Goal: Task Accomplishment & Management: Manage account settings

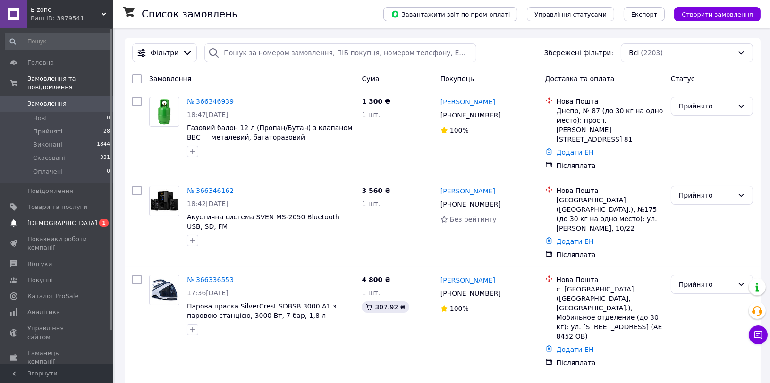
click at [84, 219] on span "[DEMOGRAPHIC_DATA]" at bounding box center [57, 223] width 60 height 9
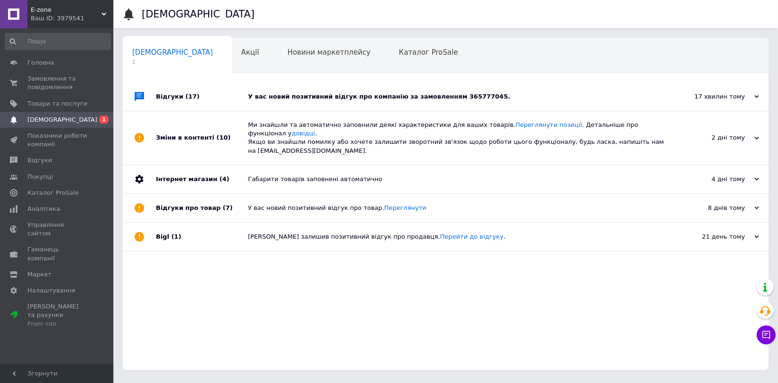
click at [415, 93] on div "У вас новий позитивний відгук про компанію за замовленням 365777045." at bounding box center [456, 97] width 417 height 9
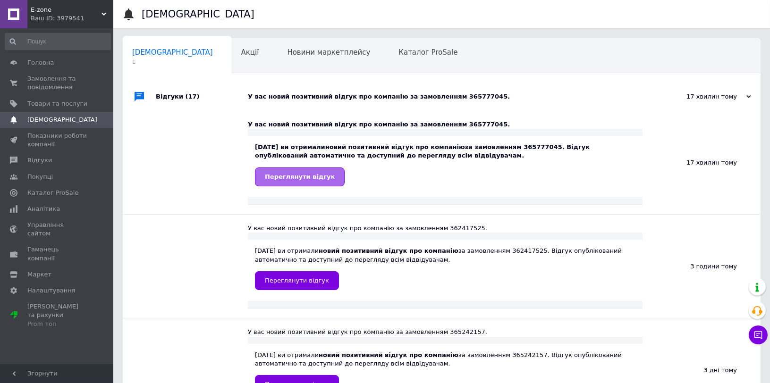
click at [275, 178] on span "Переглянути відгук" at bounding box center [300, 176] width 70 height 7
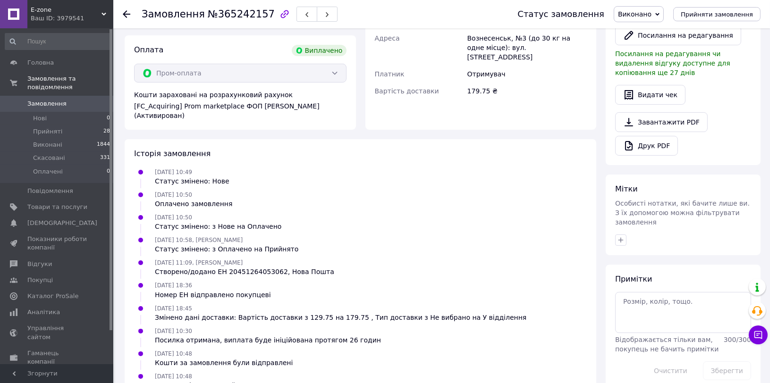
scroll to position [342, 0]
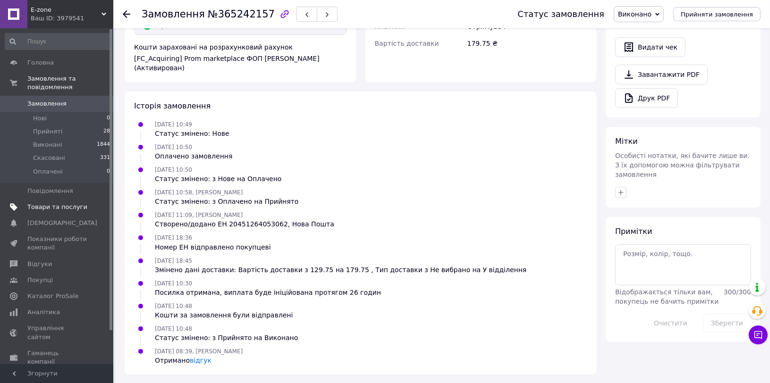
click at [46, 203] on span "Товари та послуги" at bounding box center [57, 207] width 60 height 9
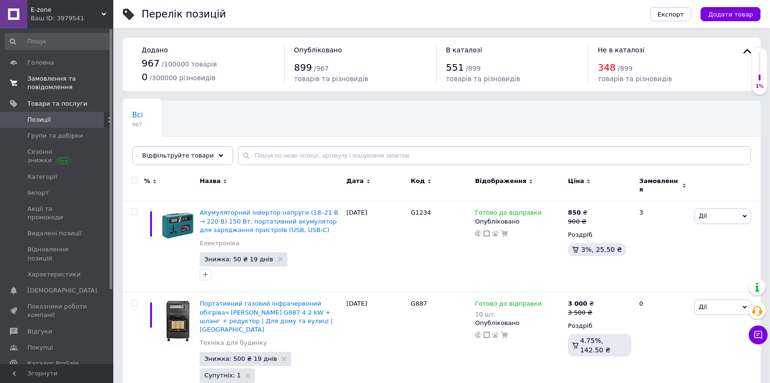
click at [34, 87] on span "Замовлення та повідомлення" at bounding box center [57, 83] width 60 height 17
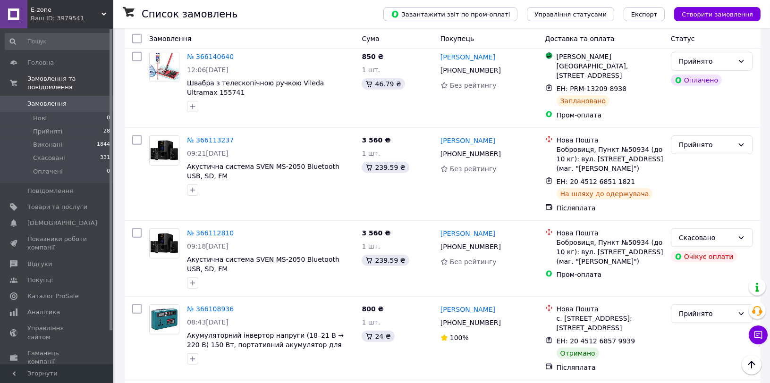
scroll to position [1154, 0]
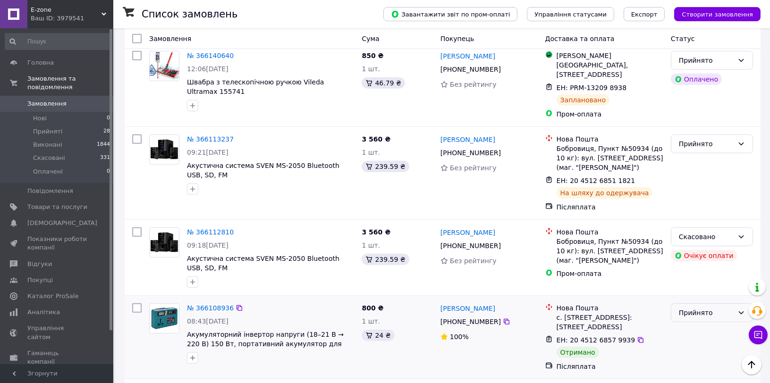
click at [708, 308] on div "Прийнято" at bounding box center [706, 313] width 55 height 10
click at [695, 206] on li "Виконано" at bounding box center [712, 209] width 81 height 17
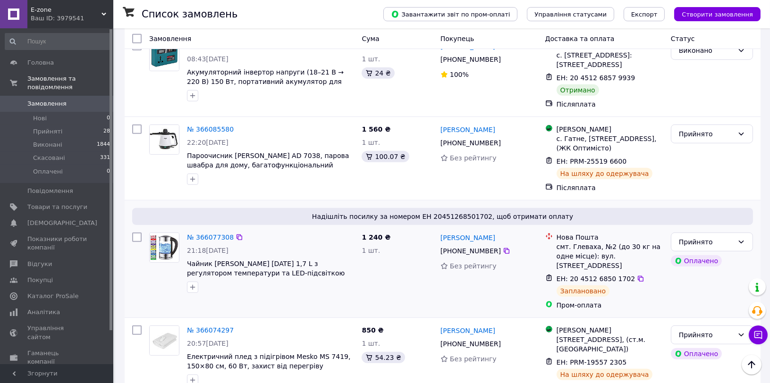
scroll to position [1491, 0]
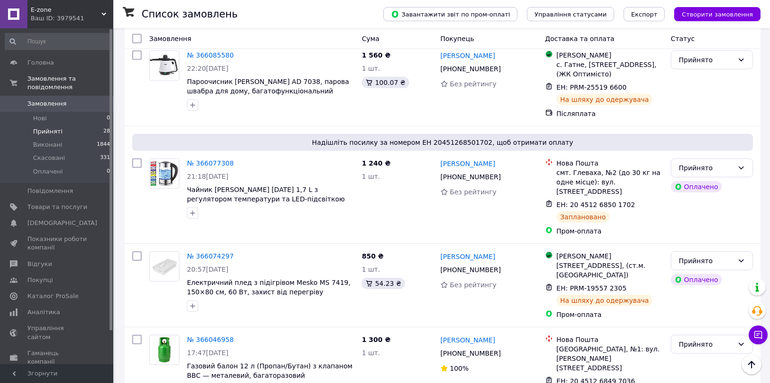
click at [51, 128] on span "Прийняті" at bounding box center [47, 132] width 29 height 9
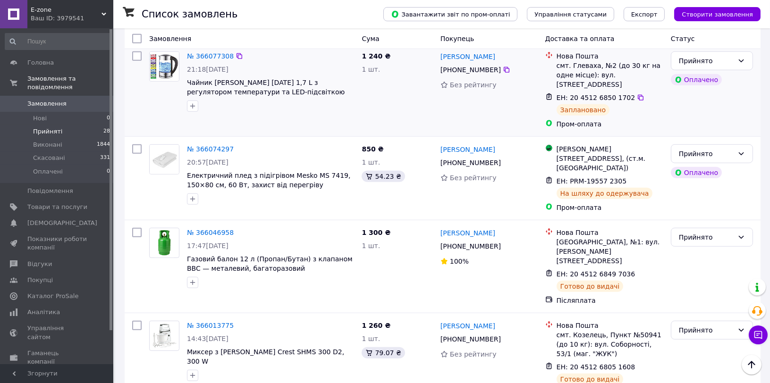
scroll to position [1556, 0]
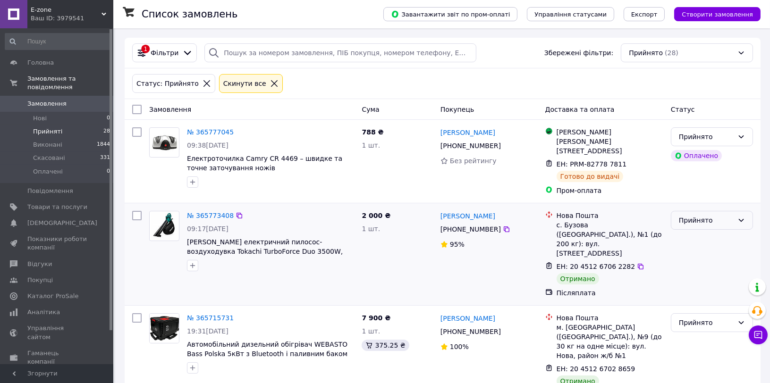
click at [715, 215] on div "Прийнято" at bounding box center [706, 220] width 55 height 10
click at [706, 232] on li "Виконано" at bounding box center [712, 233] width 81 height 17
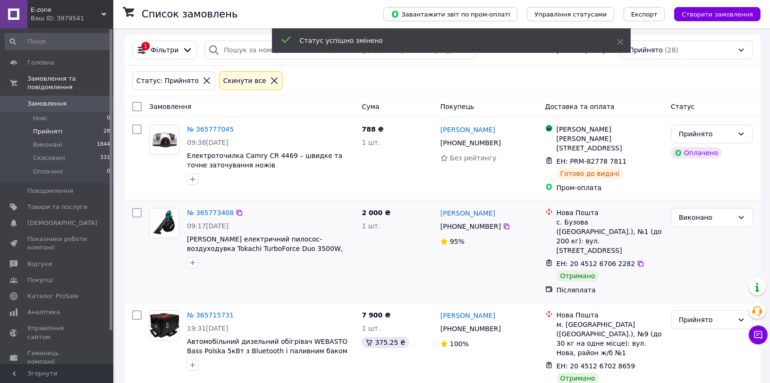
scroll to position [105, 0]
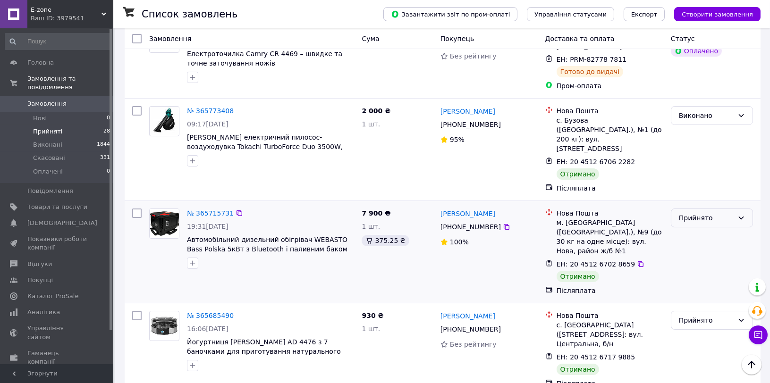
click at [709, 209] on div "Прийнято" at bounding box center [712, 218] width 82 height 19
click at [705, 210] on li "Виконано" at bounding box center [712, 211] width 81 height 17
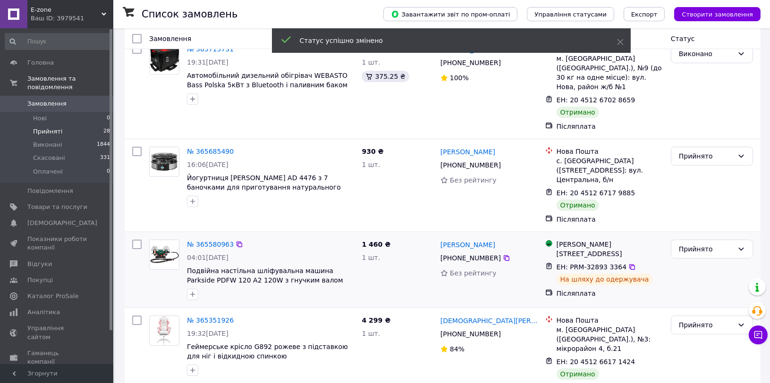
scroll to position [187, 0]
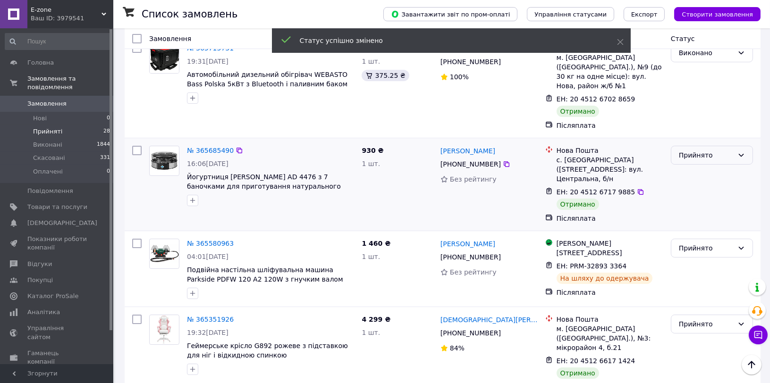
click at [720, 150] on div "Прийнято" at bounding box center [706, 155] width 55 height 10
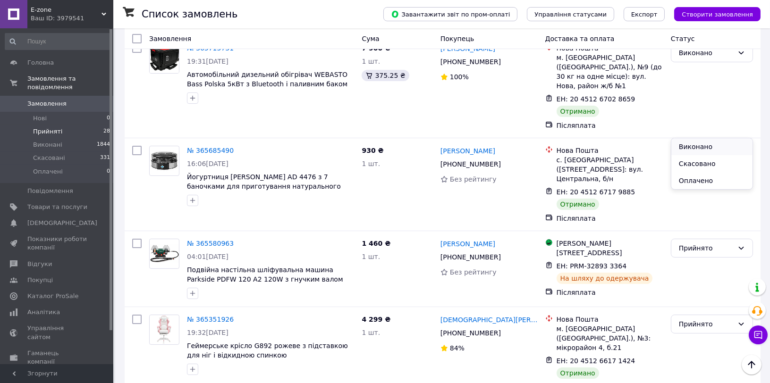
click at [714, 143] on li "Виконано" at bounding box center [712, 146] width 81 height 17
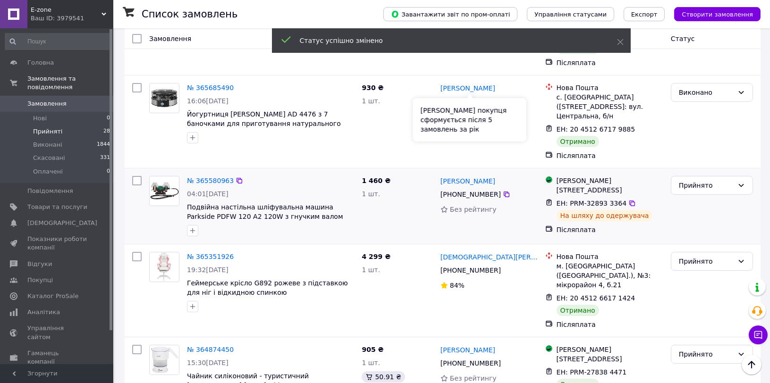
scroll to position [291, 0]
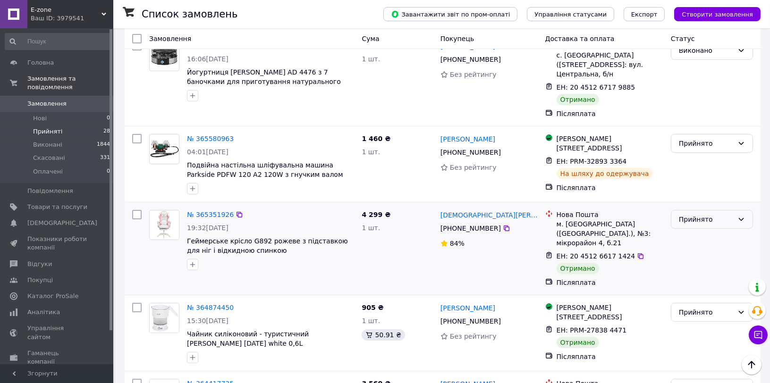
click at [732, 214] on div "Прийнято" at bounding box center [706, 219] width 55 height 10
click at [730, 209] on li "Виконано" at bounding box center [712, 209] width 81 height 17
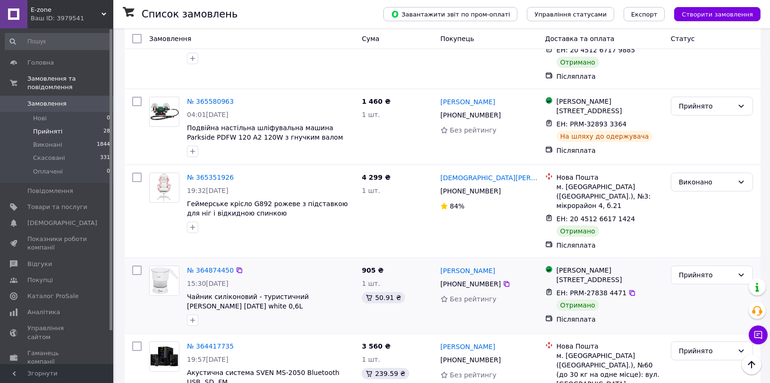
scroll to position [371, 0]
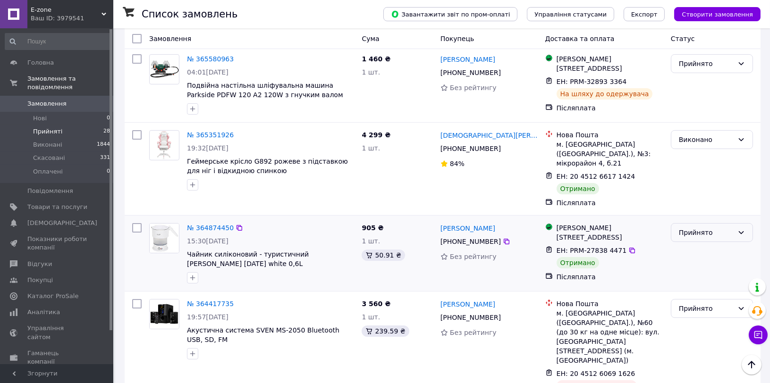
click at [724, 228] on div "Прийнято" at bounding box center [706, 233] width 55 height 10
click at [707, 211] on li "Виконано" at bounding box center [712, 212] width 81 height 17
click at [704, 304] on div "Прийнято" at bounding box center [706, 309] width 55 height 10
click at [706, 302] on li "Скасовано" at bounding box center [712, 305] width 81 height 17
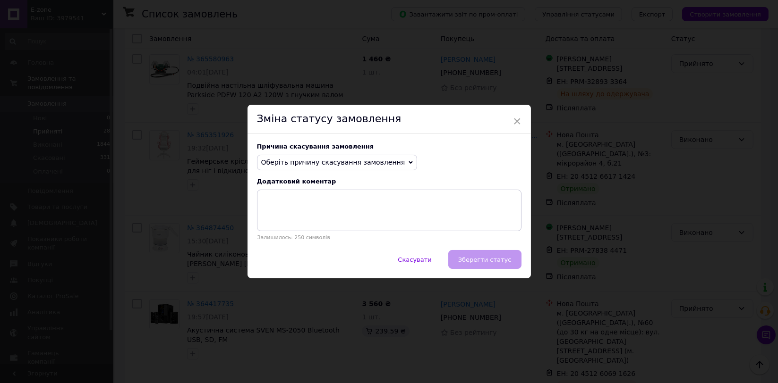
click at [359, 155] on span "Оберіть причину скасування замовлення" at bounding box center [337, 163] width 161 height 16
click at [440, 325] on div "× Зміна статусу замовлення Причина скасування замовлення Оберіть причину скасув…" at bounding box center [389, 191] width 778 height 383
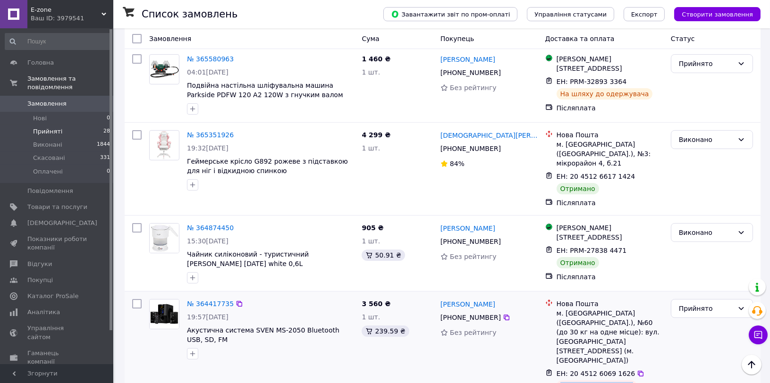
drag, startPoint x: 625, startPoint y: 316, endPoint x: 559, endPoint y: 316, distance: 66.1
click at [559, 381] on div "Відмова одержувача" at bounding box center [597, 386] width 80 height 11
copy div "Відмова одержувача"
click at [702, 304] on div "Прийнято" at bounding box center [706, 309] width 55 height 10
click at [699, 304] on li "Скасовано" at bounding box center [712, 305] width 81 height 17
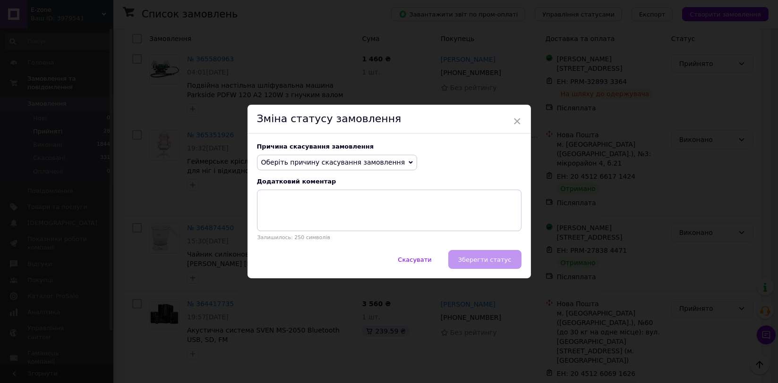
click at [336, 156] on span "Оберіть причину скасування замовлення" at bounding box center [337, 163] width 161 height 16
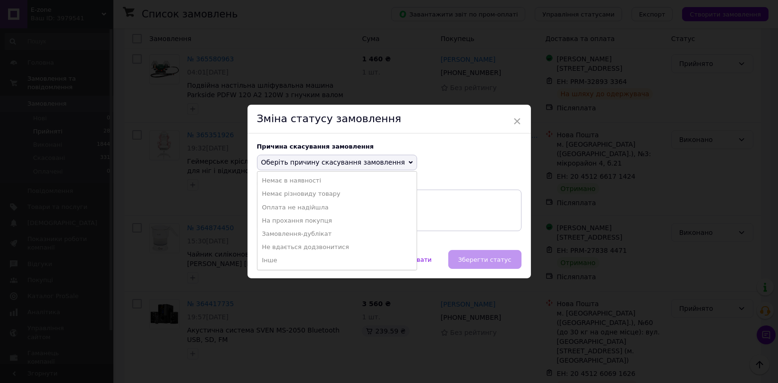
click at [298, 258] on li "Інше" at bounding box center [337, 260] width 160 height 13
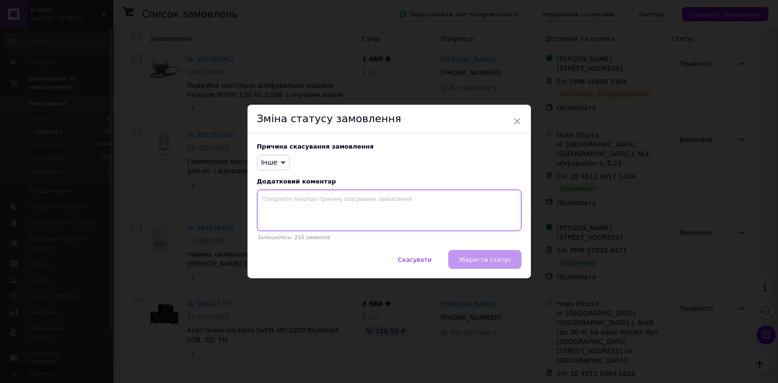
click at [335, 208] on textarea at bounding box center [389, 211] width 264 height 42
paste textarea "Відмова одержувача"
type textarea "Відмова одержувача."
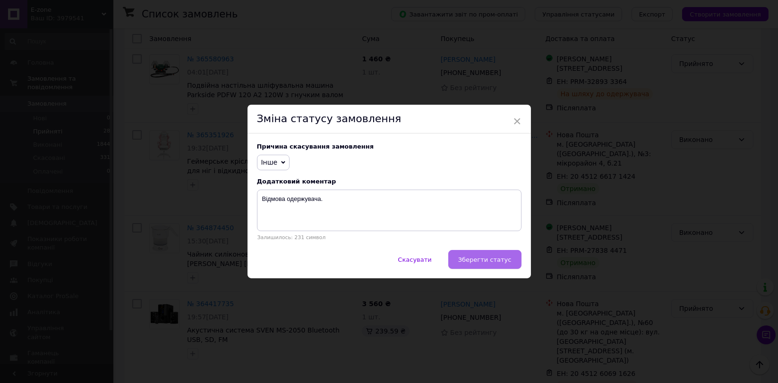
click at [472, 263] on span "Зберегти статус" at bounding box center [484, 259] width 53 height 7
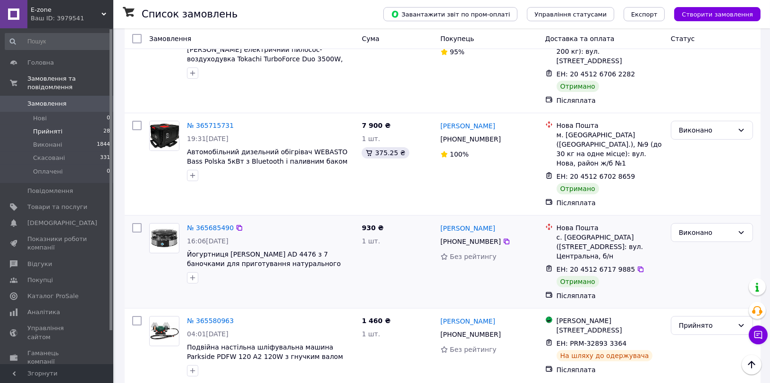
scroll to position [0, 0]
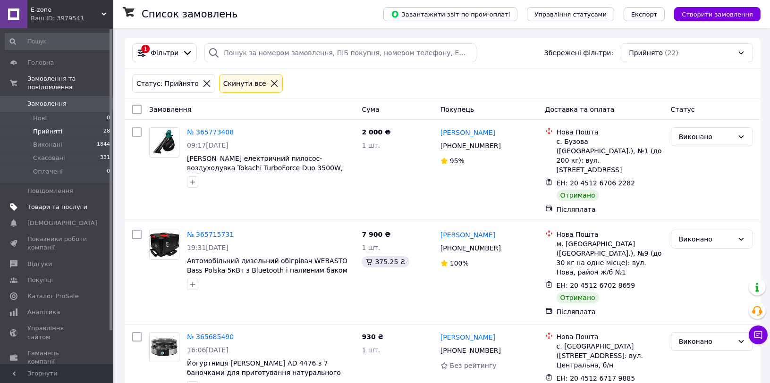
click at [67, 203] on span "Товари та послуги" at bounding box center [57, 207] width 60 height 9
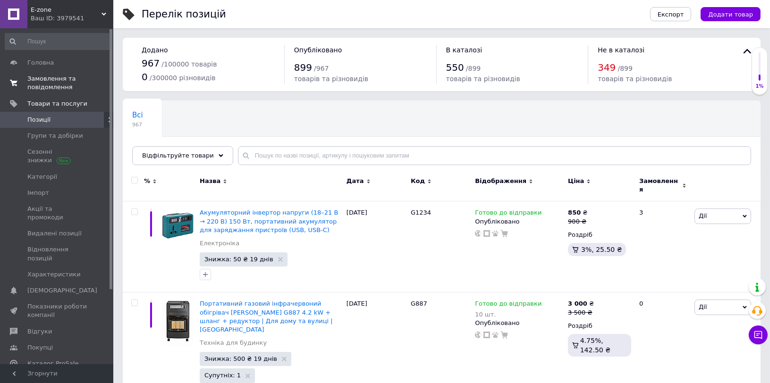
click at [50, 85] on span "Замовлення та повідомлення" at bounding box center [57, 83] width 60 height 17
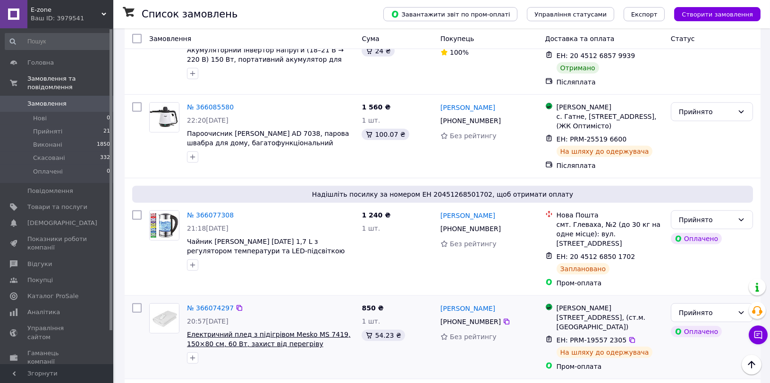
scroll to position [1491, 0]
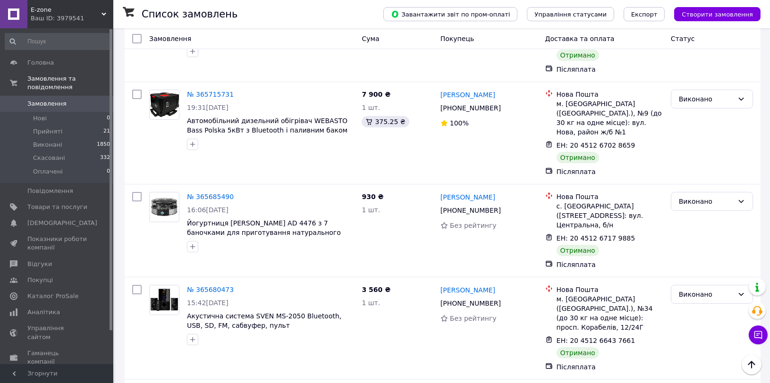
scroll to position [682, 0]
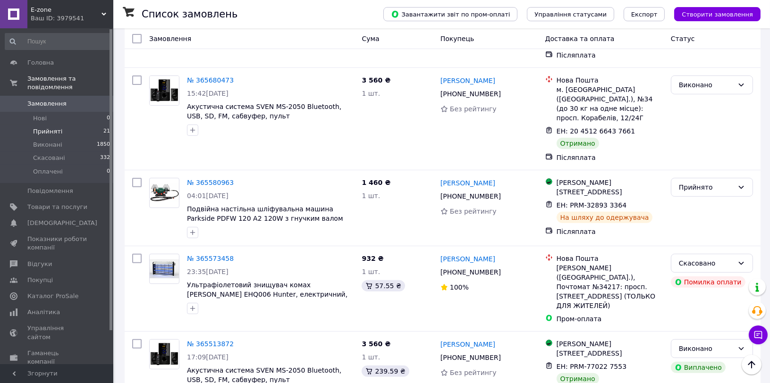
click at [52, 128] on span "Прийняті" at bounding box center [47, 132] width 29 height 9
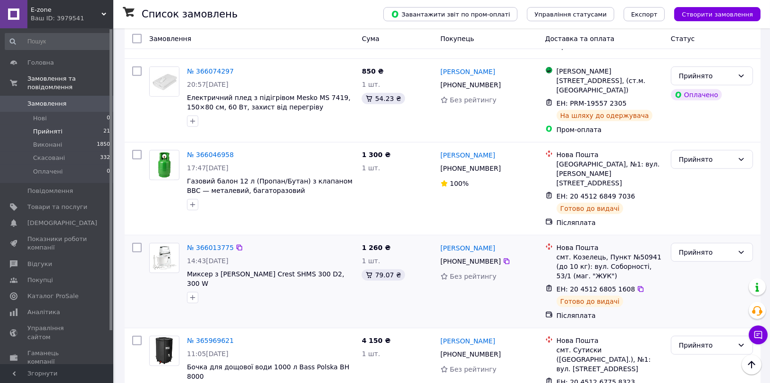
scroll to position [1548, 0]
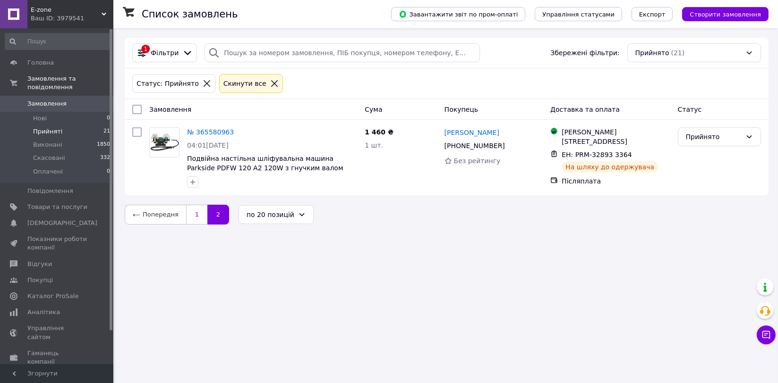
click at [196, 215] on link "1" at bounding box center [196, 215] width 21 height 20
